Goal: Find specific page/section: Find specific page/section

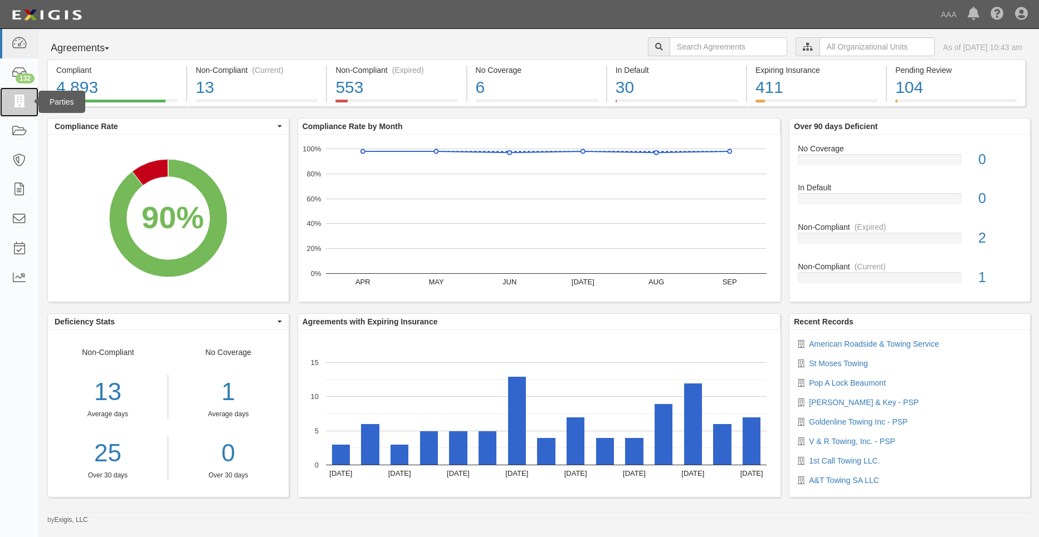
click at [17, 104] on icon at bounding box center [19, 102] width 16 height 13
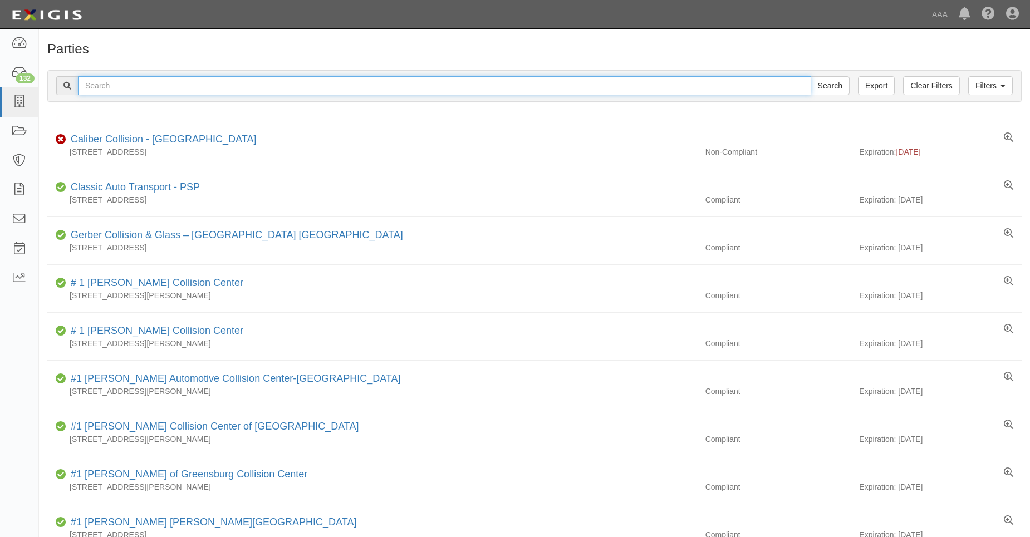
click at [103, 84] on input "text" at bounding box center [444, 85] width 733 height 19
type input "31218"
click at [811, 76] on input "Search" at bounding box center [830, 85] width 39 height 19
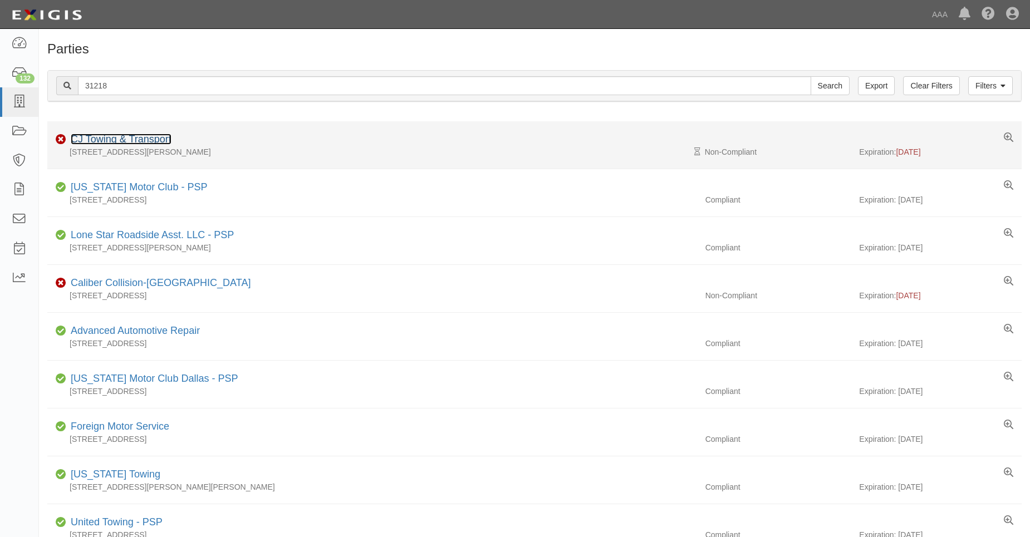
click at [114, 140] on link "CJ Towing & Transport" at bounding box center [121, 139] width 101 height 11
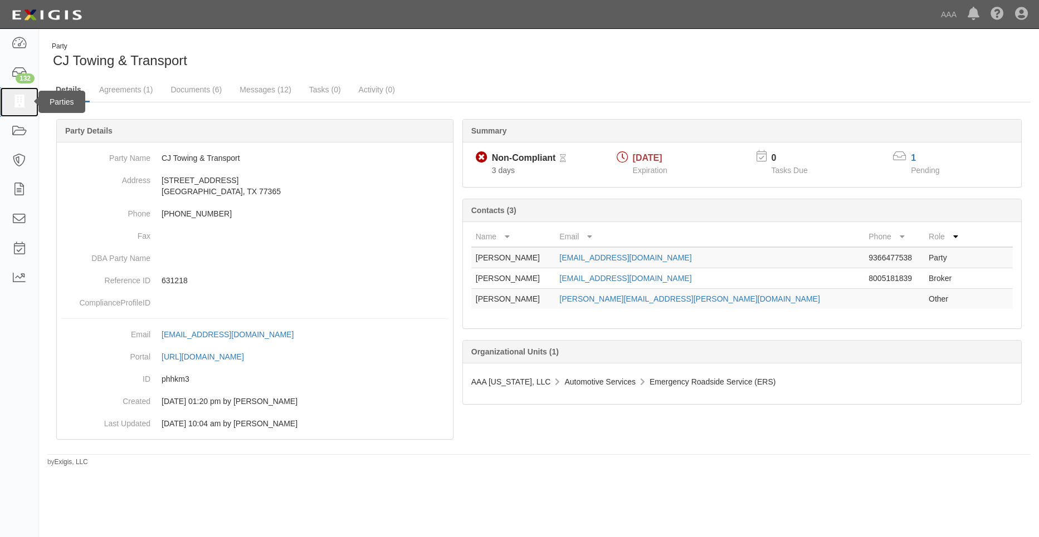
click at [25, 102] on icon at bounding box center [19, 102] width 16 height 13
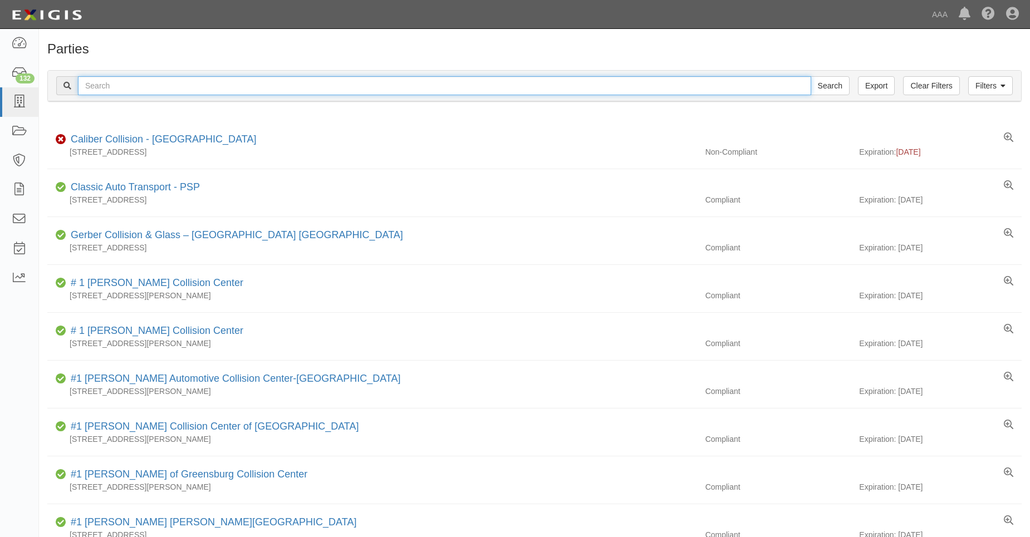
click at [158, 87] on input "text" at bounding box center [444, 85] width 733 height 19
type input "31481"
click at [811, 76] on input "Search" at bounding box center [830, 85] width 39 height 19
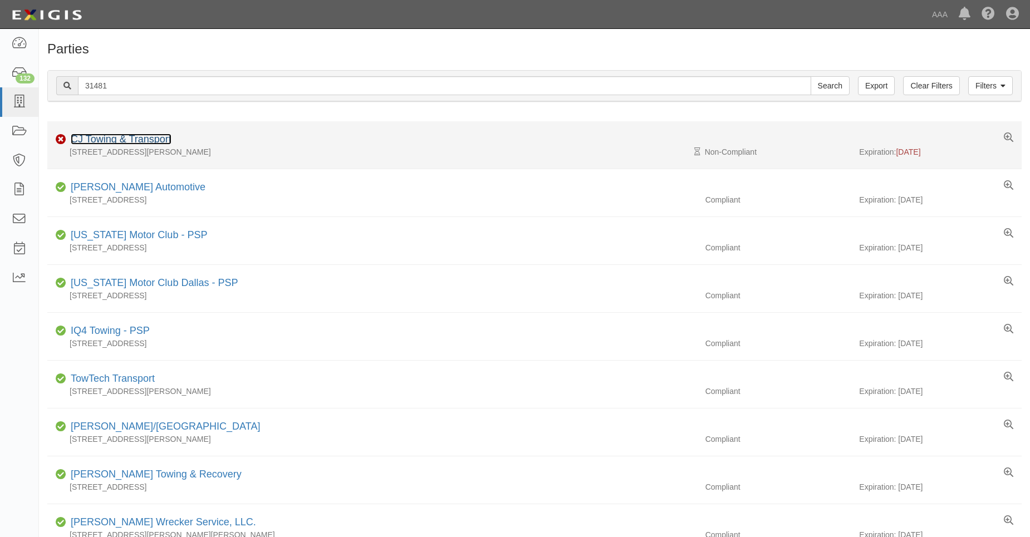
click at [140, 138] on link "CJ Towing & Transport" at bounding box center [121, 139] width 101 height 11
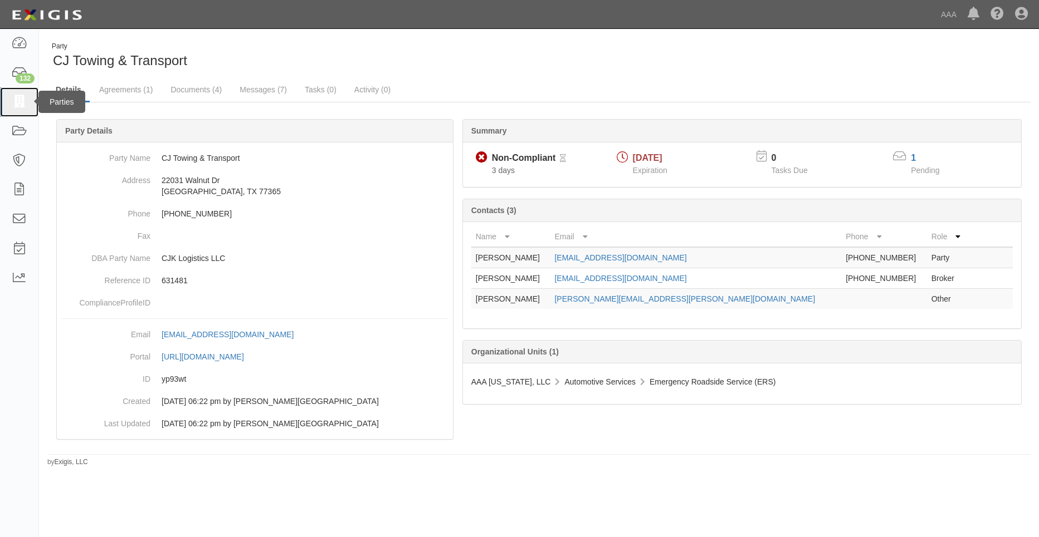
click at [18, 101] on icon at bounding box center [19, 102] width 16 height 13
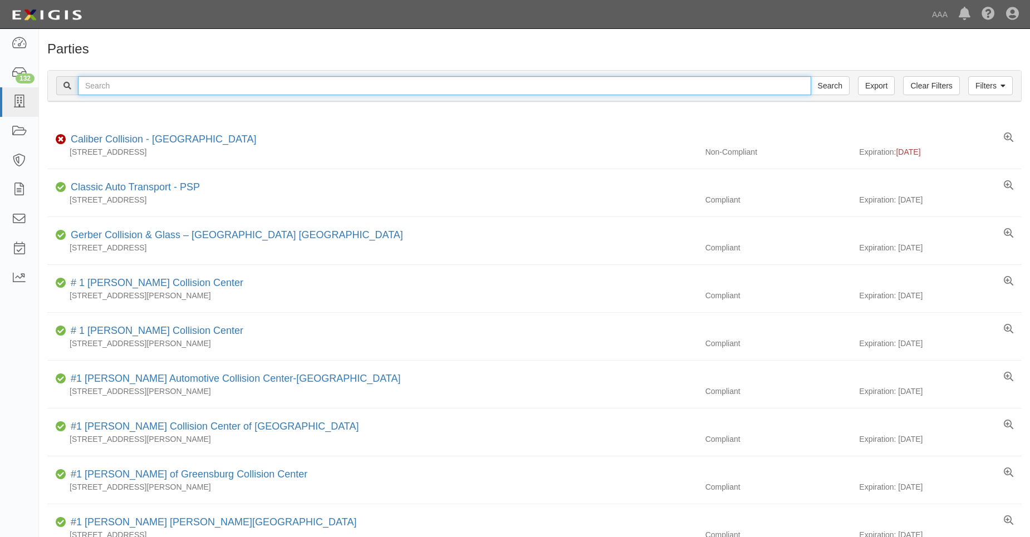
click at [102, 84] on input "text" at bounding box center [444, 85] width 733 height 19
type input "31707"
click at [811, 76] on input "Search" at bounding box center [830, 85] width 39 height 19
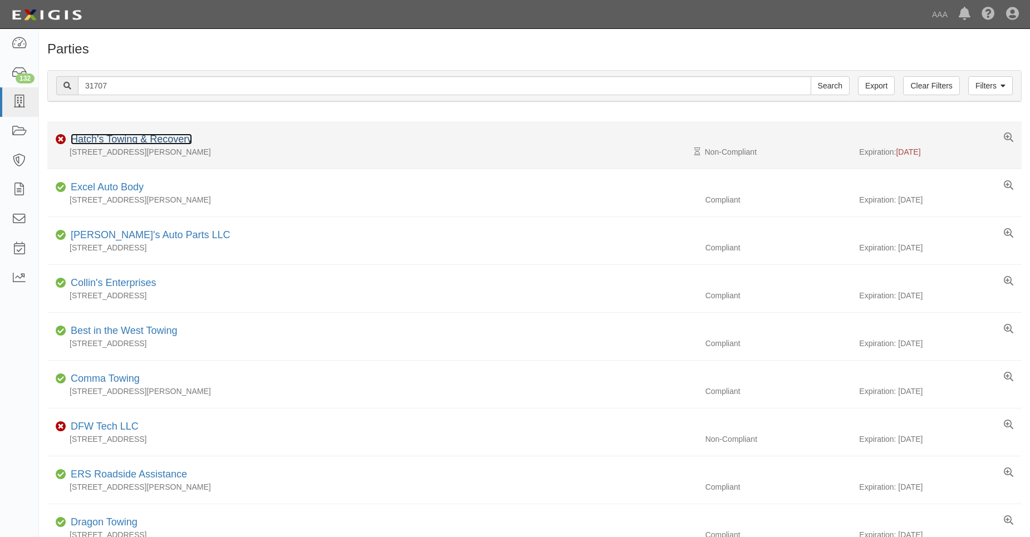
click at [111, 136] on link "Hatch's Towing & Recovery" at bounding box center [131, 139] width 121 height 11
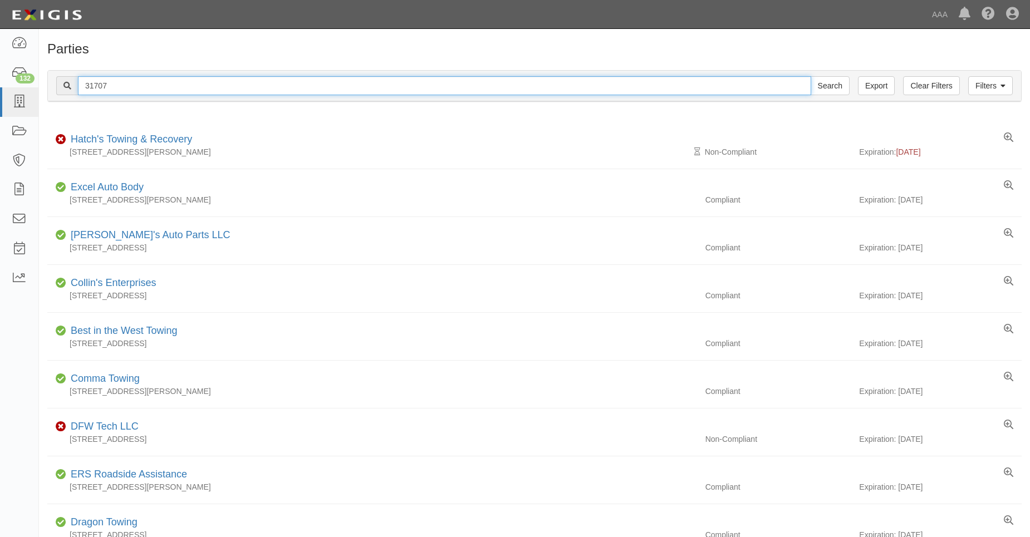
click at [115, 81] on input "31707" at bounding box center [444, 85] width 733 height 19
type input "31744"
click at [811, 76] on input "Search" at bounding box center [830, 85] width 39 height 19
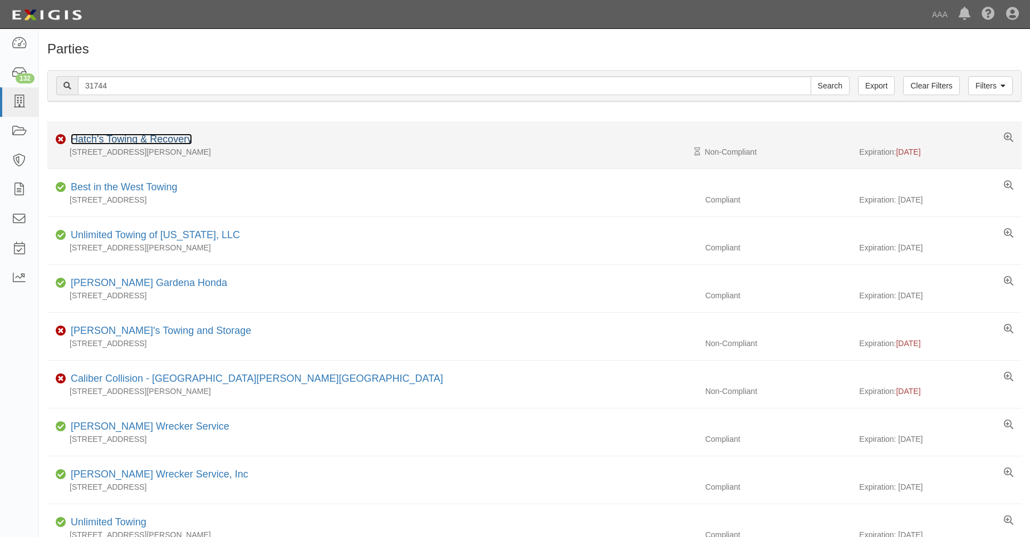
click at [114, 139] on link "Hatch's Towing & Recovery" at bounding box center [131, 139] width 121 height 11
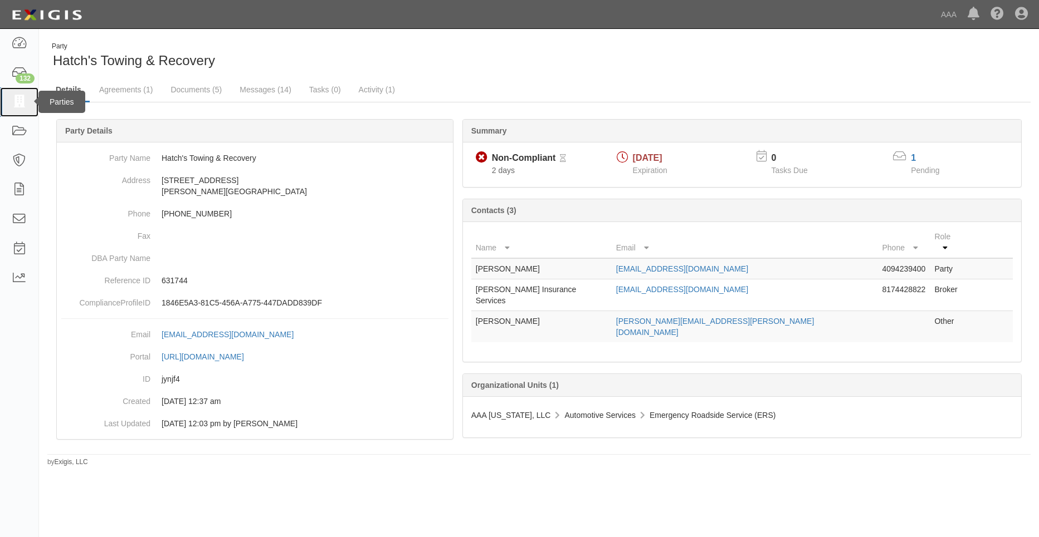
click at [31, 105] on link at bounding box center [19, 102] width 38 height 30
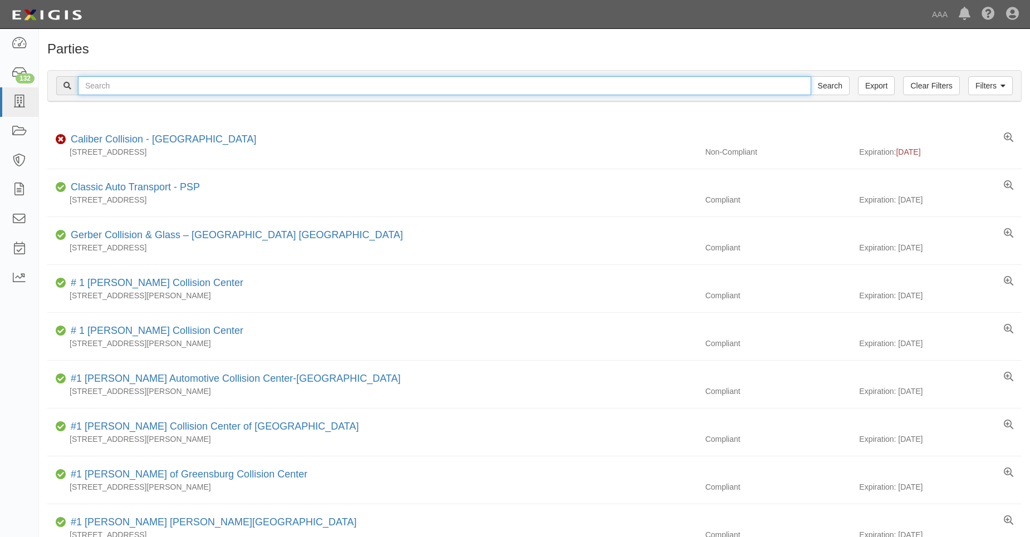
click at [91, 89] on input "text" at bounding box center [444, 85] width 733 height 19
type input "31751"
click at [811, 76] on input "Search" at bounding box center [830, 85] width 39 height 19
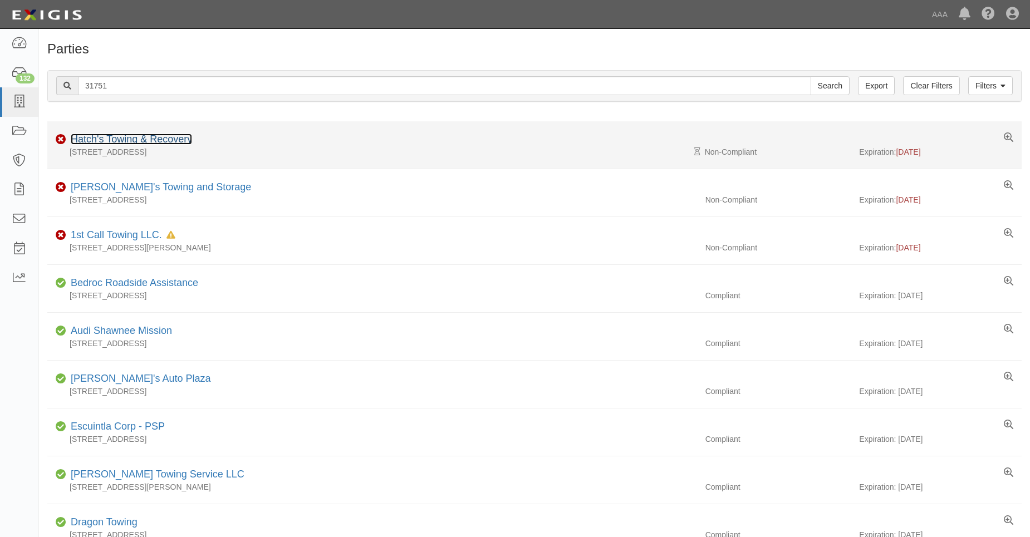
click at [105, 135] on link "Hatch's Towing & Recovery" at bounding box center [131, 139] width 121 height 11
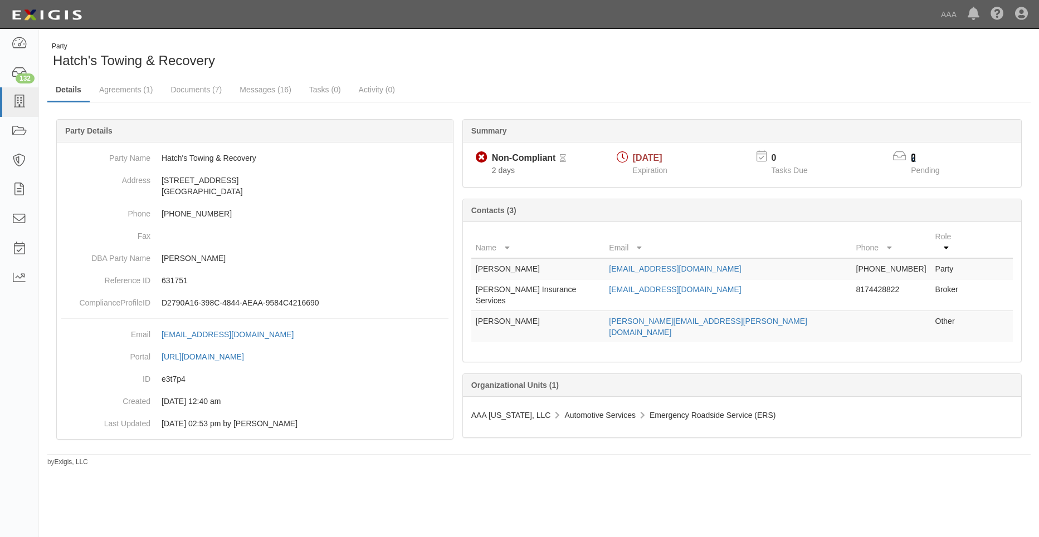
click at [913, 156] on link "2" at bounding box center [912, 157] width 5 height 9
